Goal: Information Seeking & Learning: Learn about a topic

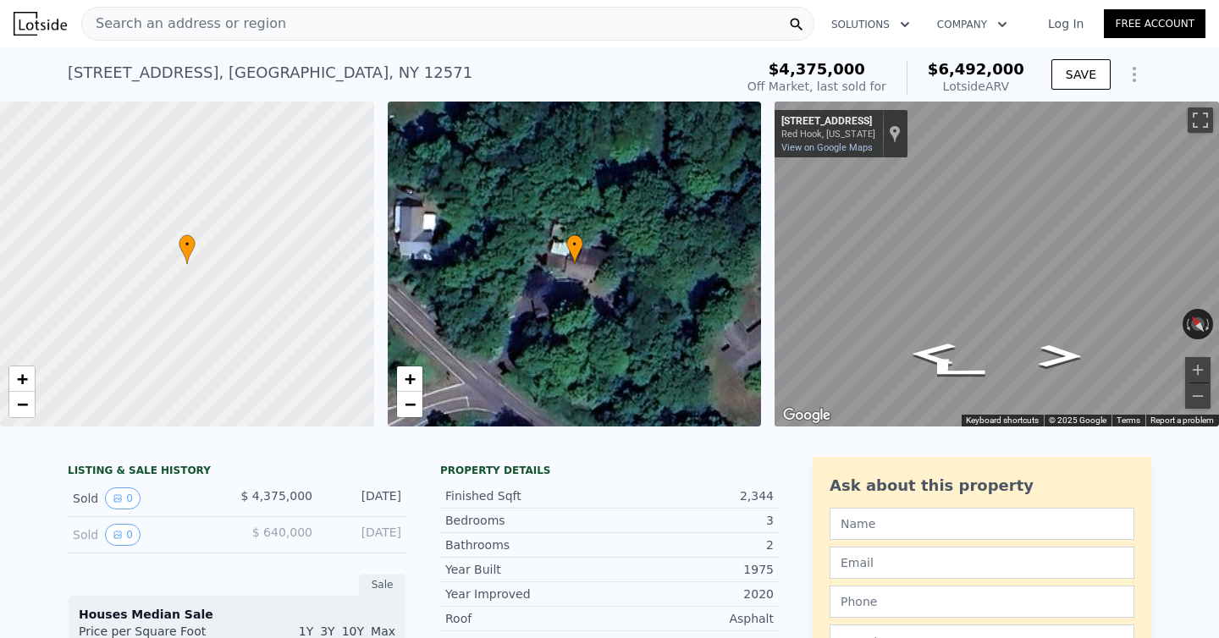
click at [258, 28] on span "Search an address or region" at bounding box center [184, 24] width 204 height 20
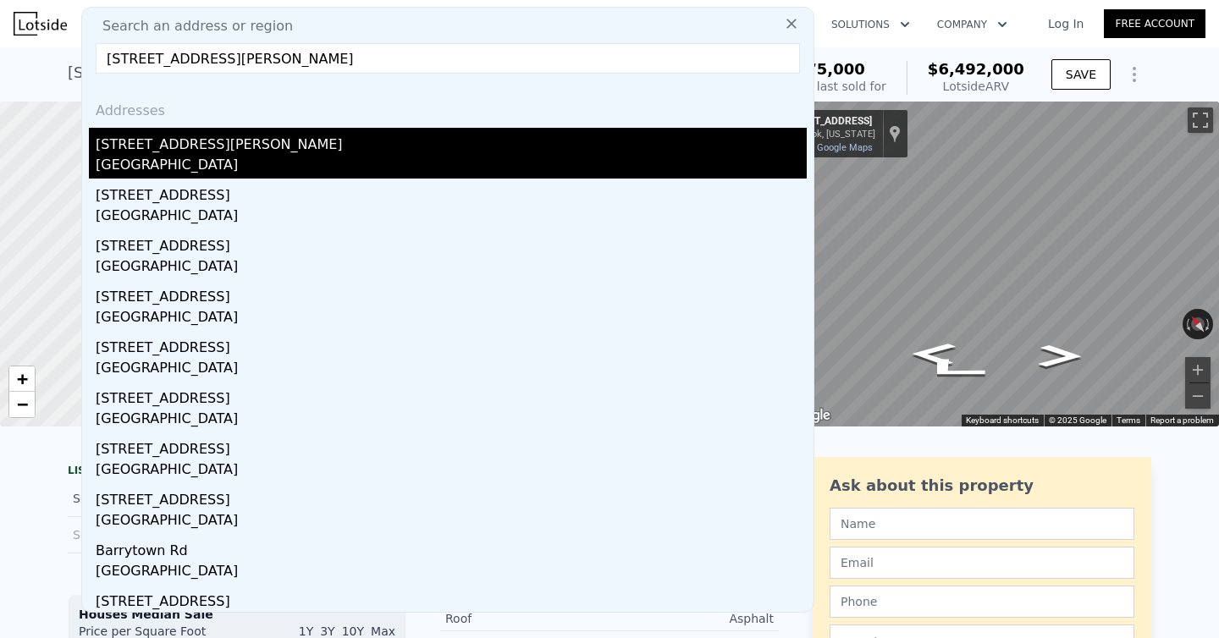
type input "[STREET_ADDRESS][PERSON_NAME]"
click at [147, 162] on div "[GEOGRAPHIC_DATA]" at bounding box center [451, 167] width 711 height 24
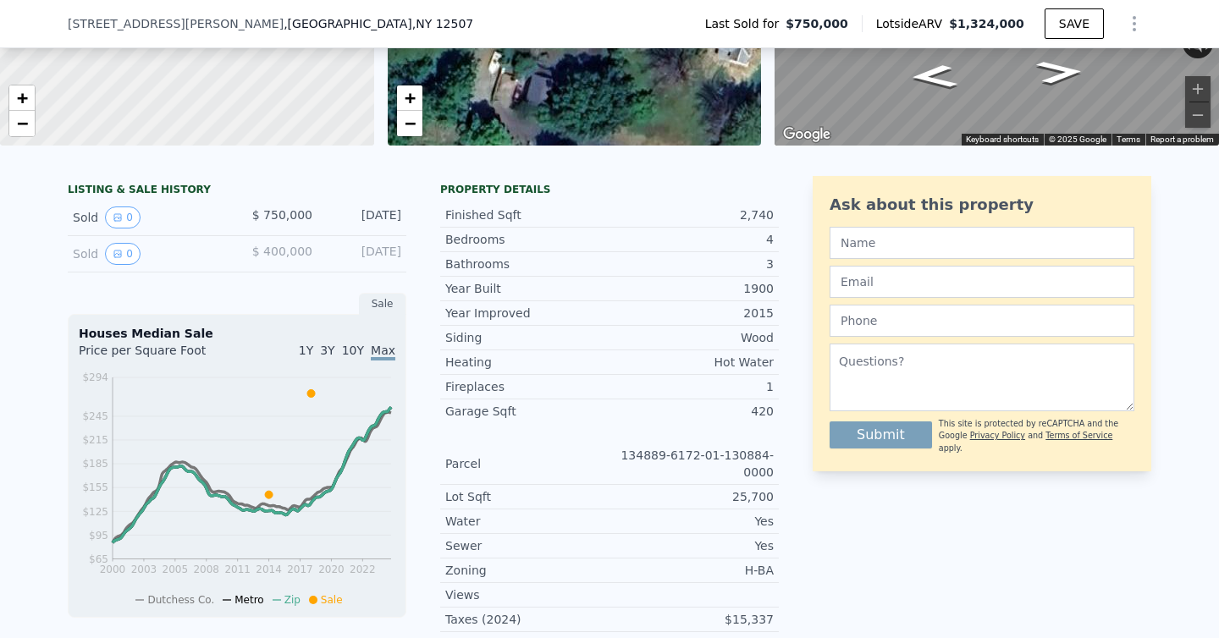
scroll to position [278, 0]
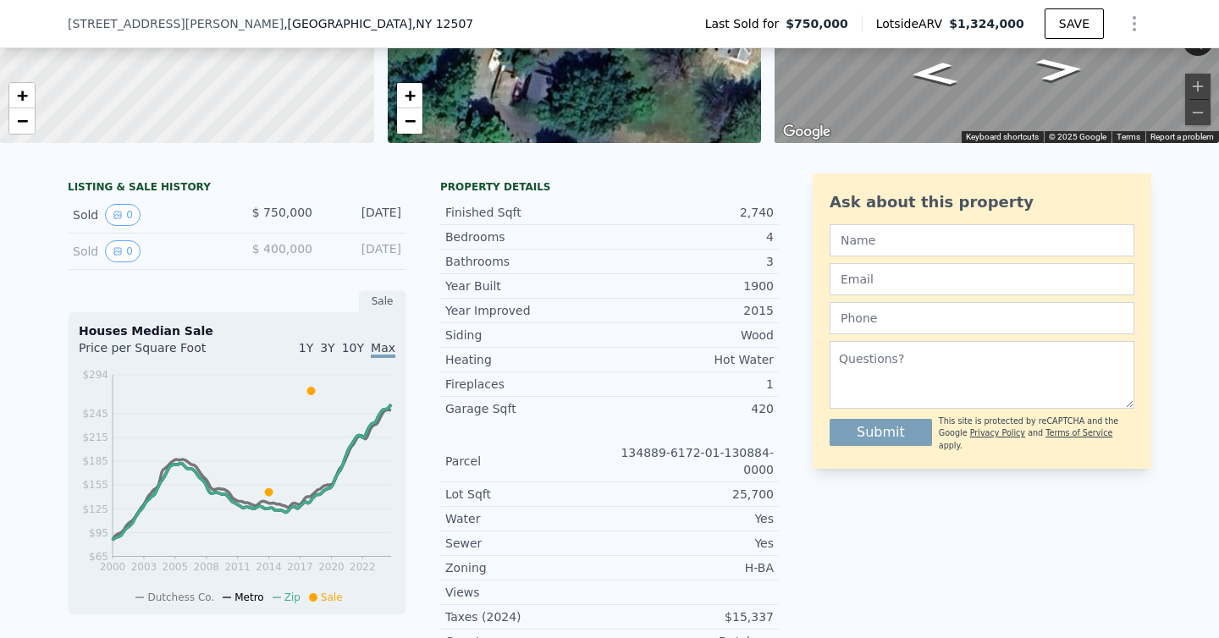
click at [104, 254] on div "Sold 0" at bounding box center [148, 251] width 151 height 22
click at [123, 248] on button "0" at bounding box center [123, 251] width 36 height 22
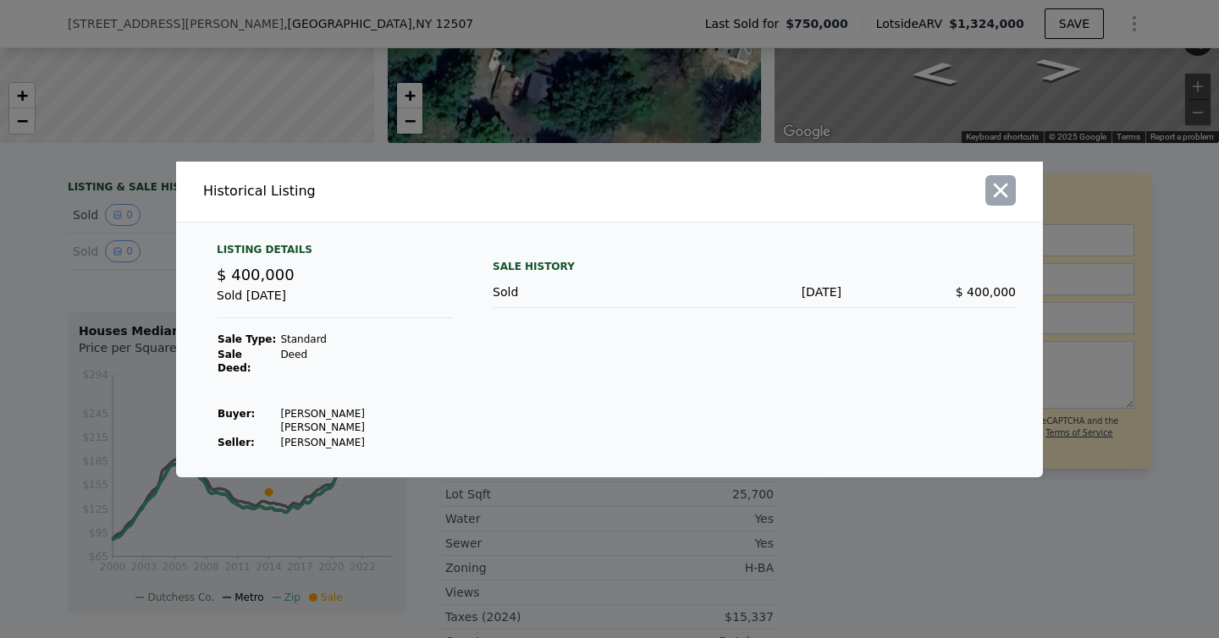
click at [996, 202] on icon "button" at bounding box center [1000, 191] width 24 height 24
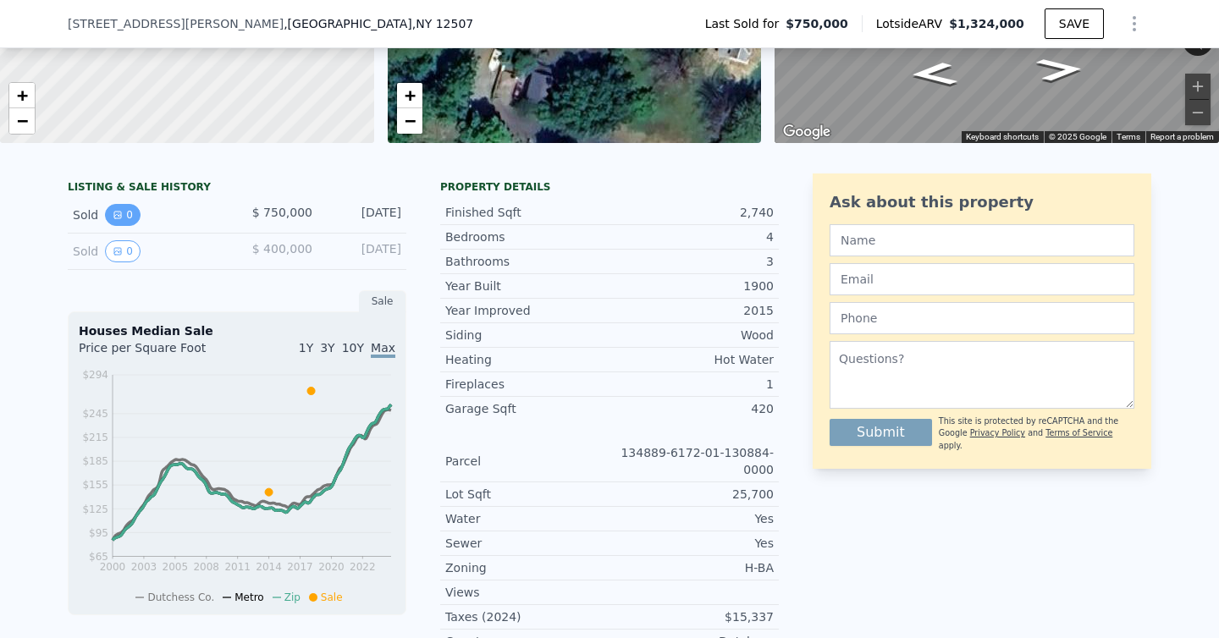
click at [121, 215] on icon "View historical data" at bounding box center [118, 215] width 10 height 10
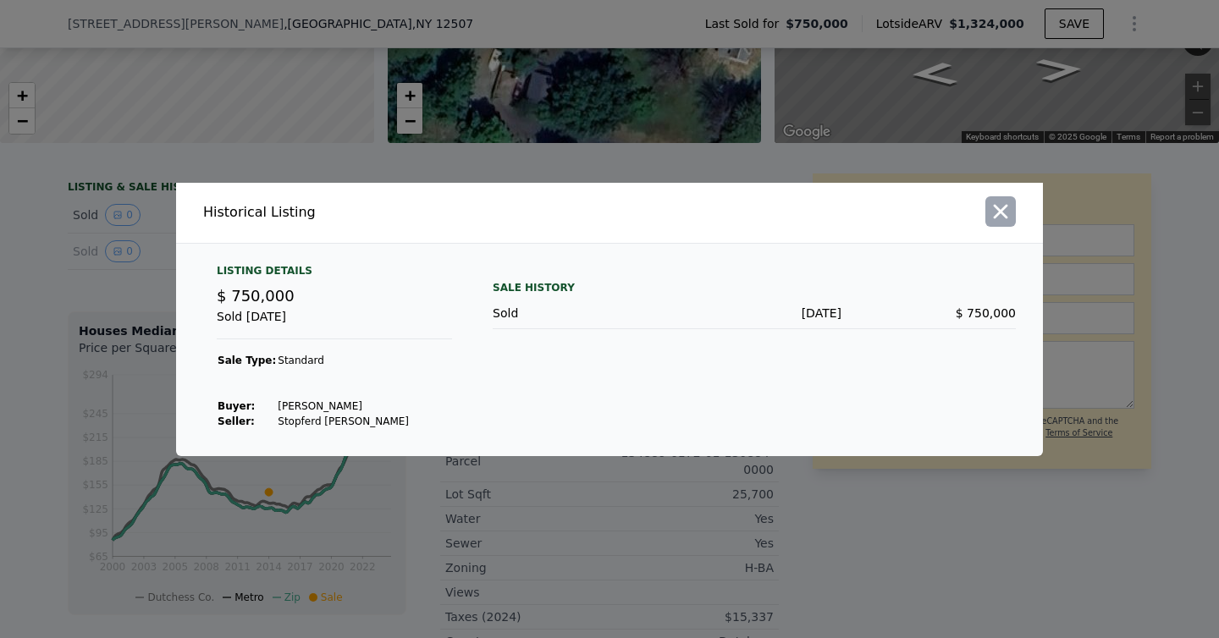
click at [1000, 207] on icon "button" at bounding box center [1000, 212] width 24 height 24
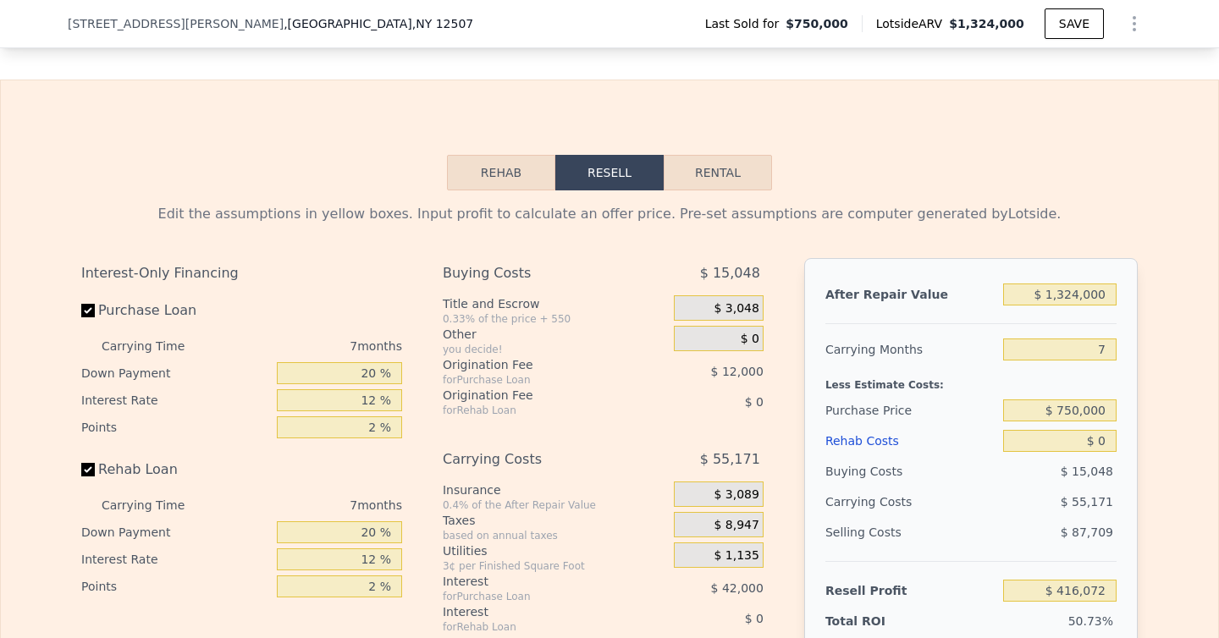
scroll to position [2099, 0]
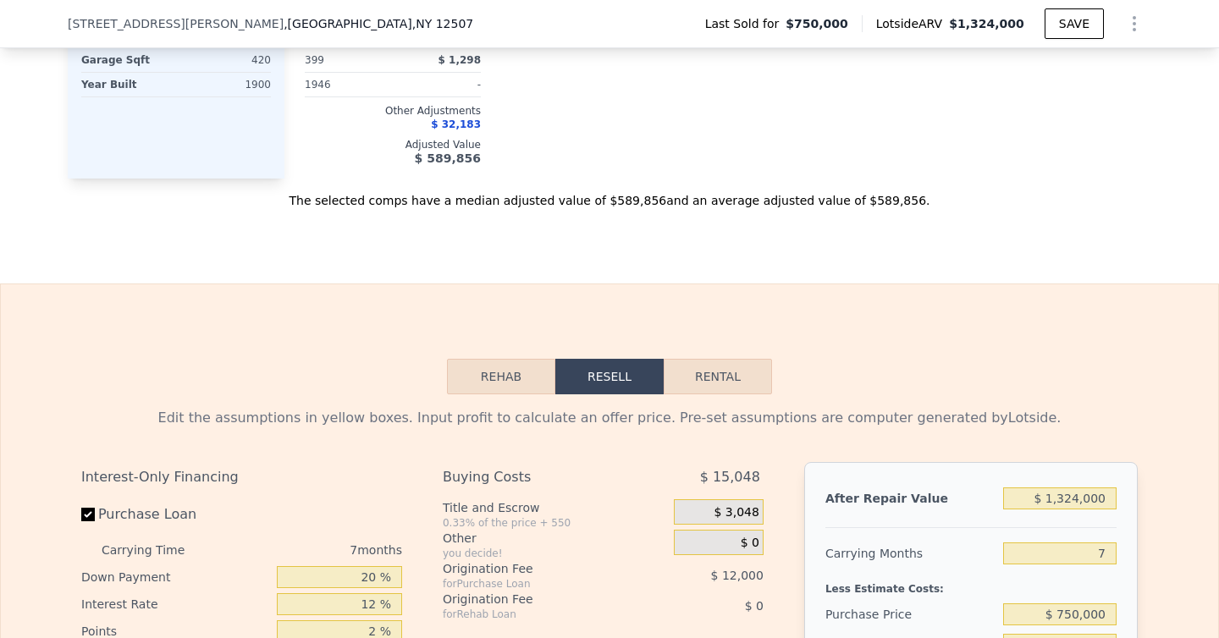
click at [489, 388] on button "Rehab" at bounding box center [501, 377] width 108 height 36
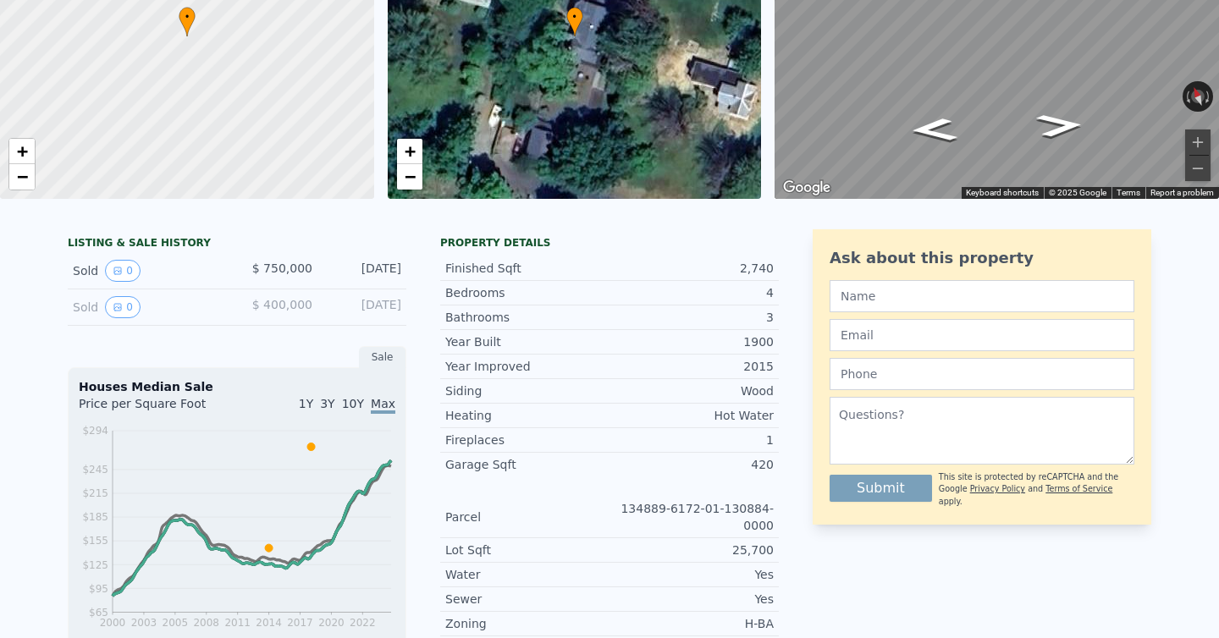
scroll to position [0, 0]
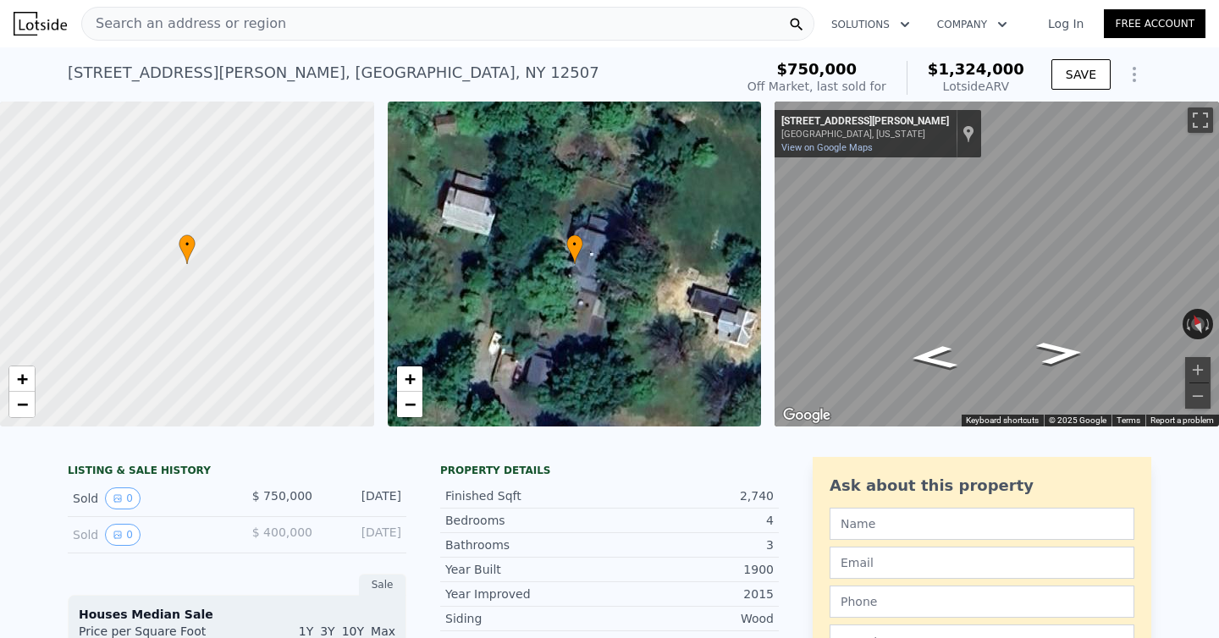
click at [1137, 74] on icon "Show Options" at bounding box center [1134, 74] width 20 height 20
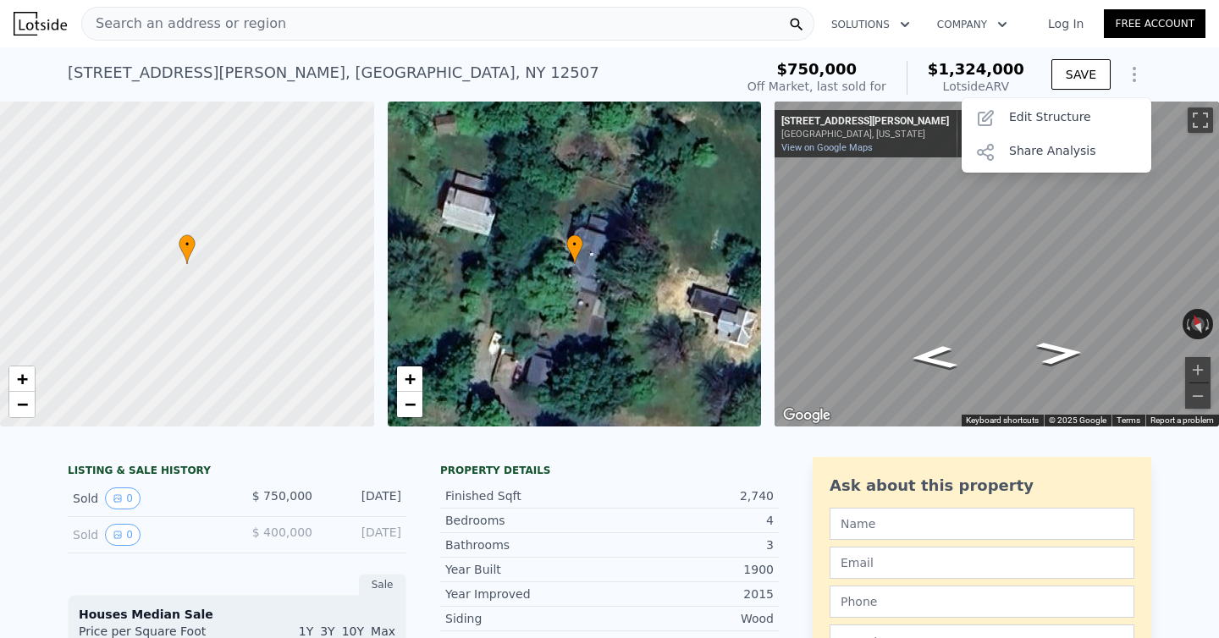
click at [473, 70] on div "[STREET_ADDRESS][PERSON_NAME] Sold [DATE] for $750k (~ARV $1.324m )" at bounding box center [397, 77] width 659 height 47
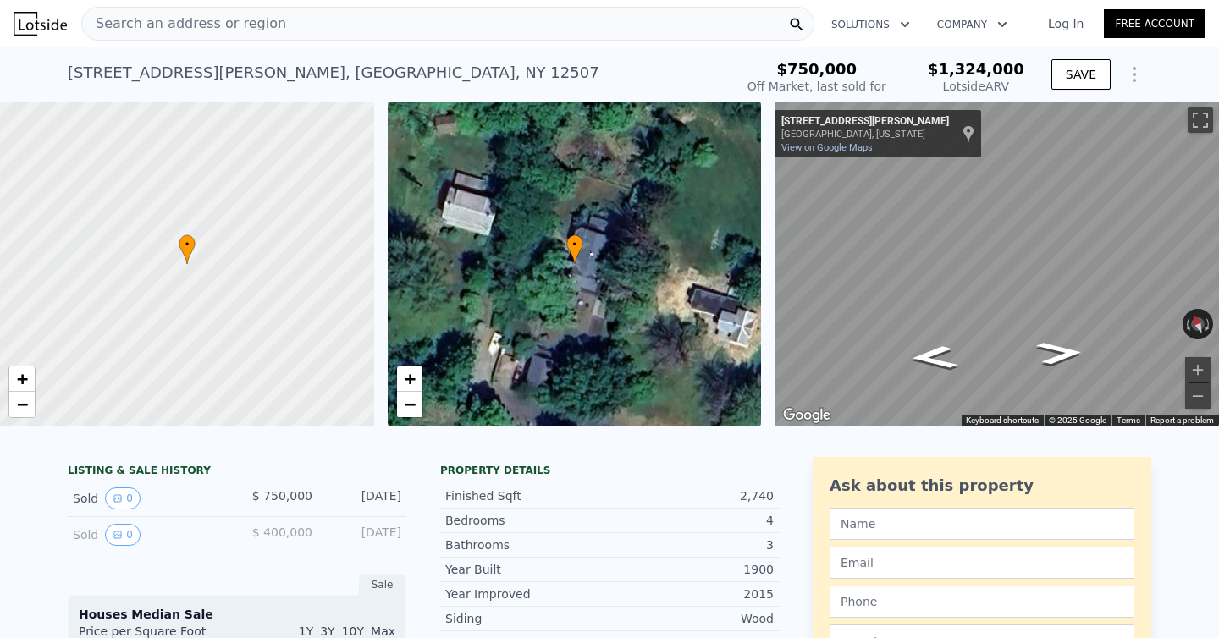
click at [263, 29] on span "Search an address or region" at bounding box center [184, 24] width 204 height 20
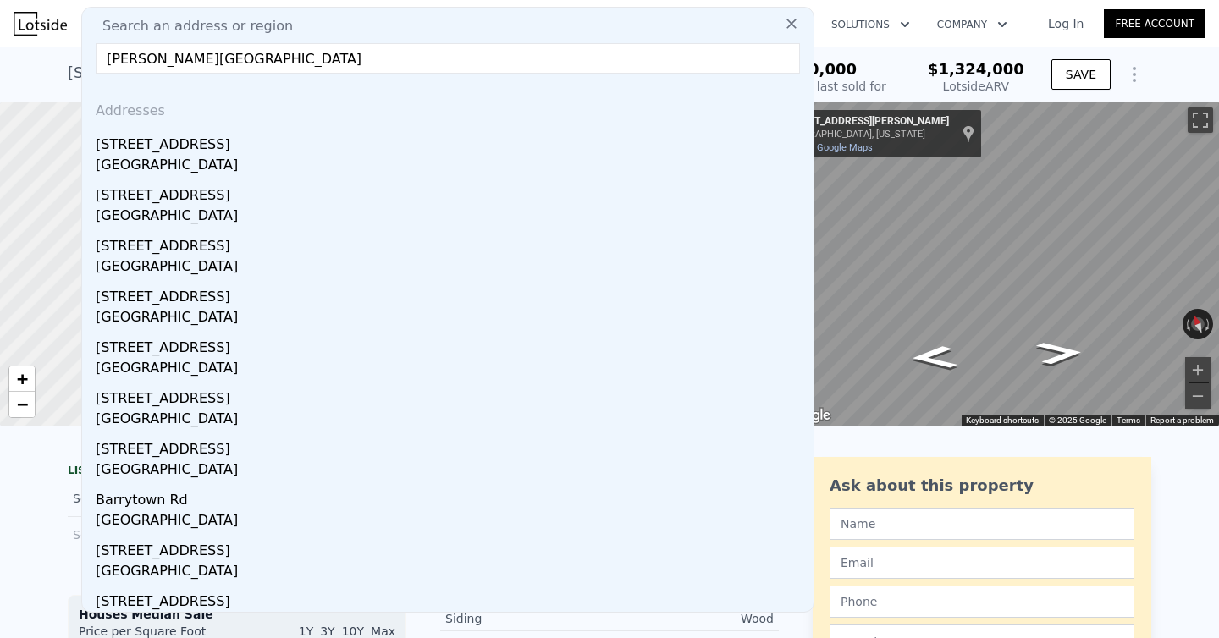
click at [101, 59] on input "[PERSON_NAME][GEOGRAPHIC_DATA]" at bounding box center [448, 58] width 704 height 30
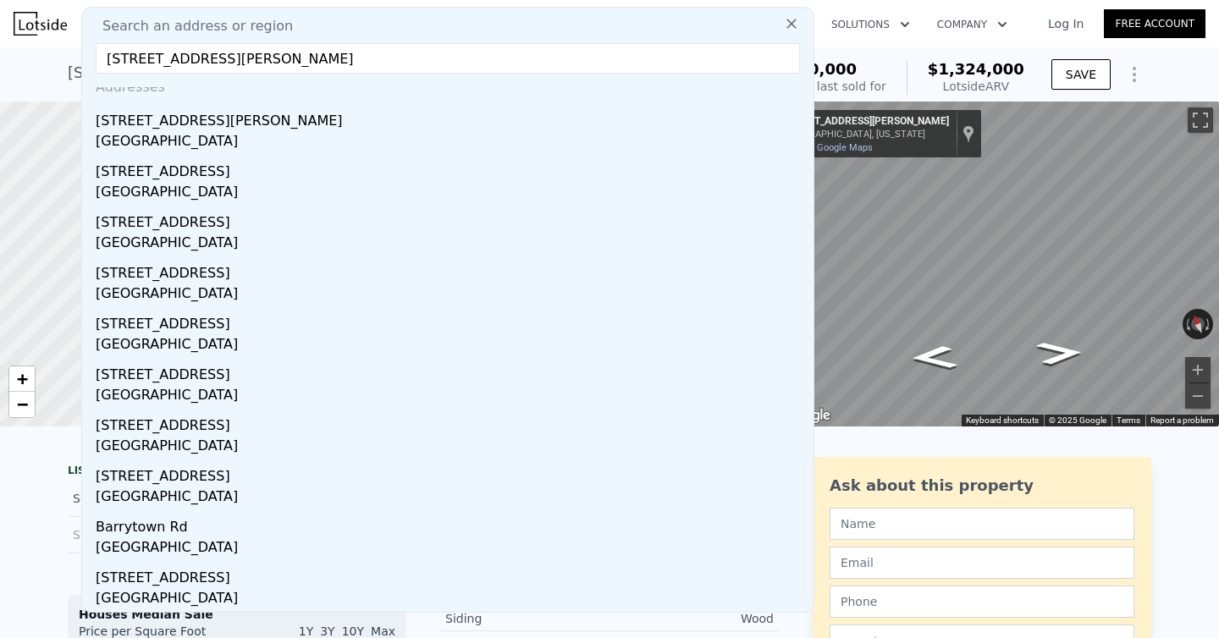
type input "[STREET_ADDRESS][PERSON_NAME]"
